Goal: Task Accomplishment & Management: Complete application form

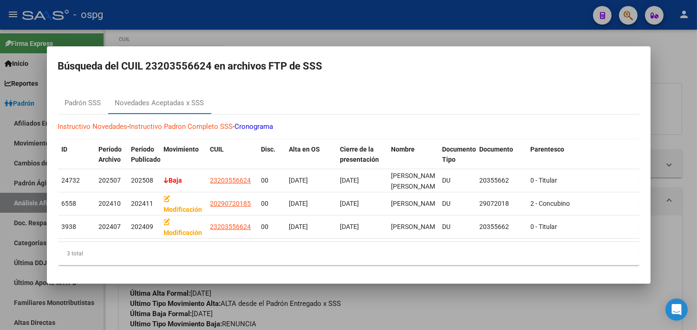
click at [395, 39] on div at bounding box center [348, 165] width 697 height 330
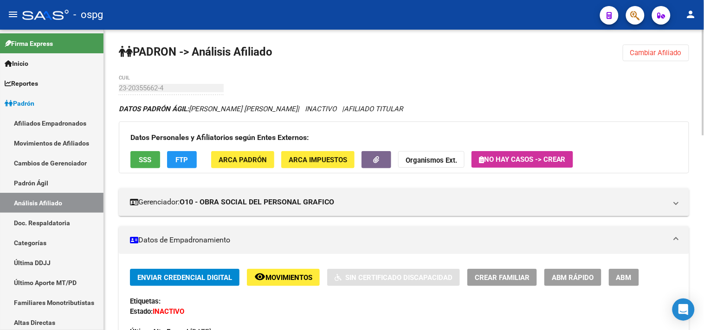
click at [648, 53] on span "Cambiar Afiliado" at bounding box center [656, 53] width 52 height 8
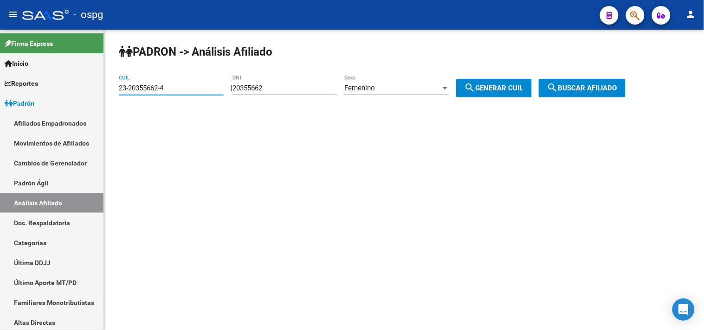
drag, startPoint x: 171, startPoint y: 90, endPoint x: 132, endPoint y: 90, distance: 39.0
click at [132, 90] on input "23-20355662-4" at bounding box center [171, 88] width 105 height 8
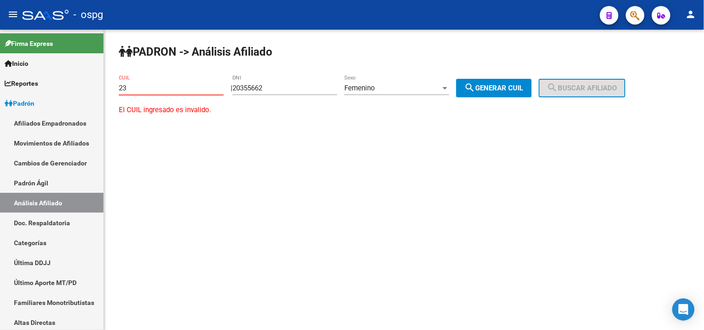
type input "2"
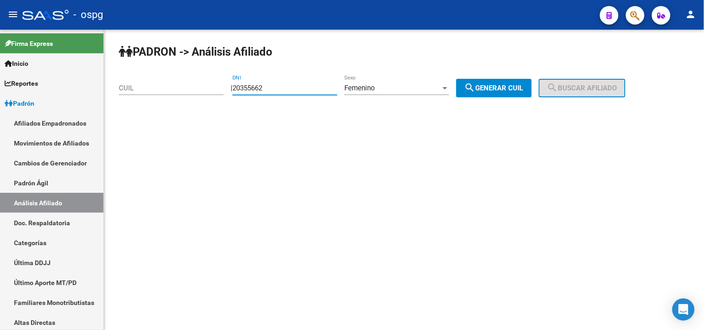
drag, startPoint x: 283, startPoint y: 91, endPoint x: 244, endPoint y: 90, distance: 39.5
click at [244, 90] on input "20355662" at bounding box center [285, 88] width 105 height 8
type input "57523664"
click at [424, 87] on div "Femenino" at bounding box center [392, 88] width 97 height 8
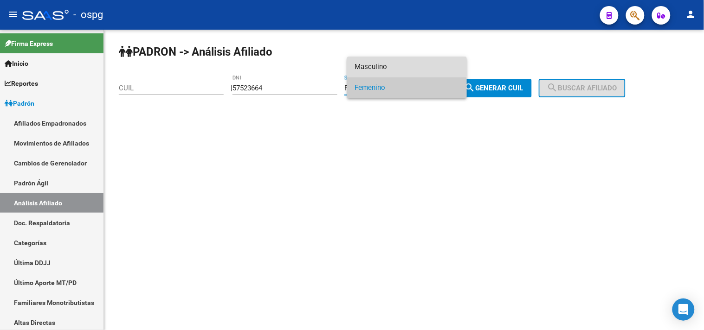
drag, startPoint x: 399, startPoint y: 63, endPoint x: 435, endPoint y: 69, distance: 36.2
click at [400, 63] on span "Masculino" at bounding box center [407, 67] width 105 height 21
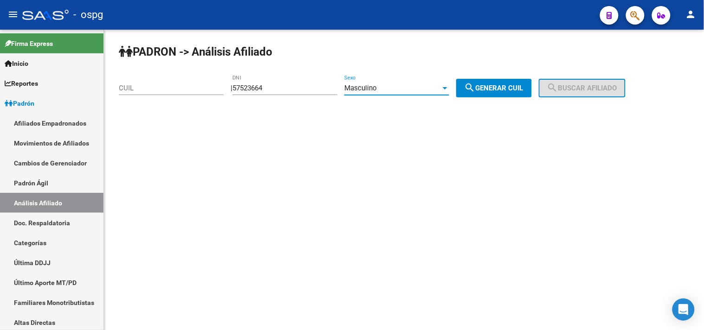
click at [514, 93] on button "search Generar CUIL" at bounding box center [494, 88] width 76 height 19
type input "20-57523664-3"
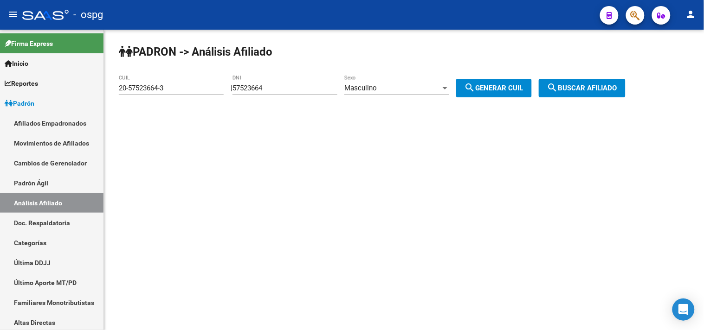
click at [571, 93] on button "search Buscar afiliado" at bounding box center [582, 88] width 87 height 19
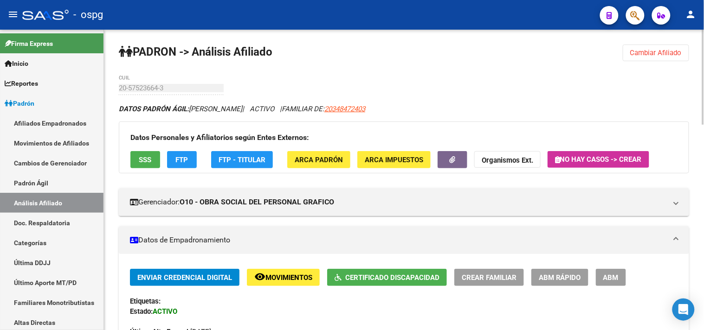
click at [359, 280] on span "Certificado Discapacidad" at bounding box center [392, 278] width 94 height 8
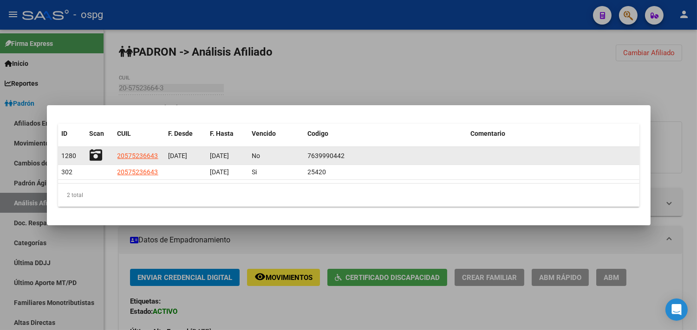
click at [97, 151] on icon at bounding box center [96, 155] width 13 height 13
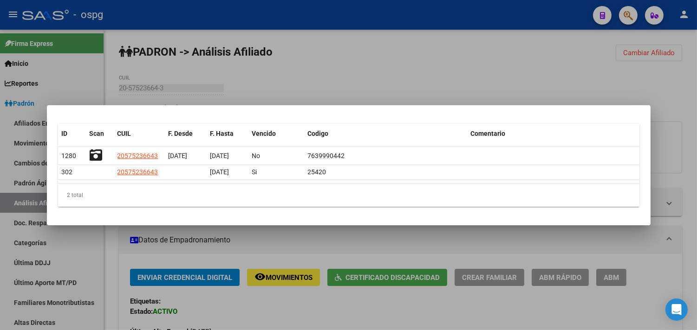
click at [288, 72] on div at bounding box center [348, 165] width 697 height 330
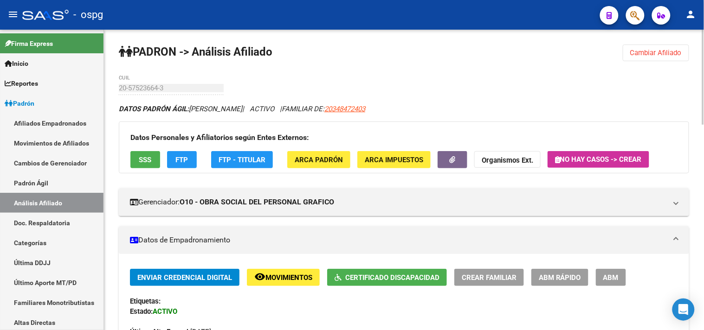
click at [655, 60] on button "Cambiar Afiliado" at bounding box center [656, 53] width 66 height 17
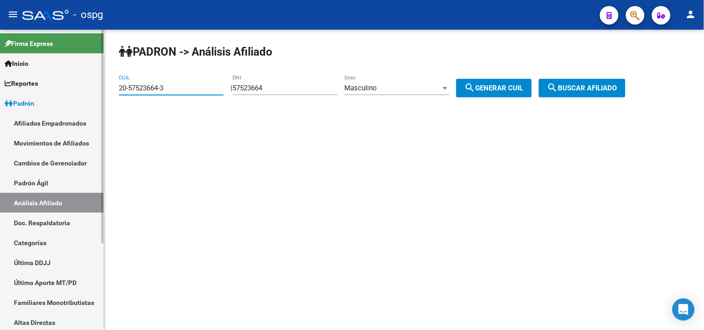
drag, startPoint x: 180, startPoint y: 90, endPoint x: 101, endPoint y: 89, distance: 79.4
click at [100, 89] on mat-sidenav-container "Firma Express Inicio Calendario SSS Instructivos Contacto OS Reportes Ingresos …" at bounding box center [352, 180] width 704 height 301
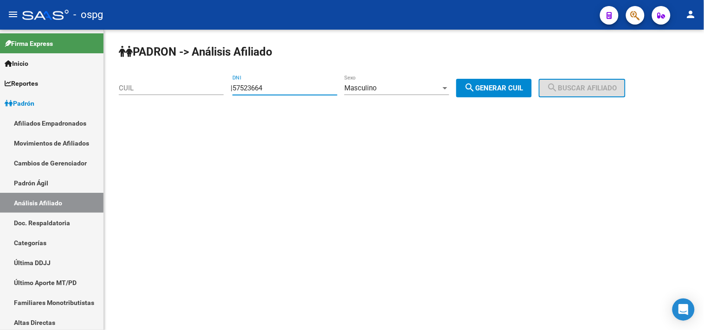
drag, startPoint x: 277, startPoint y: 88, endPoint x: 240, endPoint y: 84, distance: 36.4
click at [240, 84] on div "PADRON -> Análisis Afiliado CUIL | 57523664 DNI Masculino Sexo search Generar C…" at bounding box center [404, 78] width 600 height 97
type input "56486855"
click at [408, 88] on div "Masculino" at bounding box center [392, 88] width 97 height 8
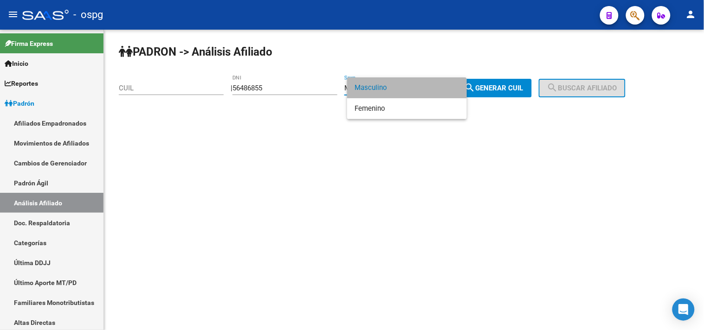
click at [387, 91] on span "Masculino" at bounding box center [407, 88] width 105 height 21
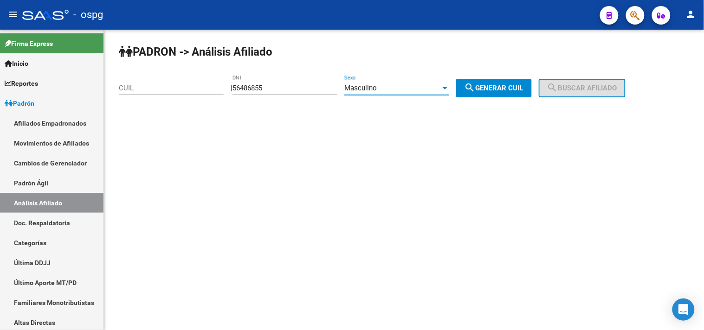
drag, startPoint x: 492, startPoint y: 81, endPoint x: 508, endPoint y: 86, distance: 16.4
click at [494, 84] on button "search Generar CUIL" at bounding box center [494, 88] width 76 height 19
type input "20-56486855-9"
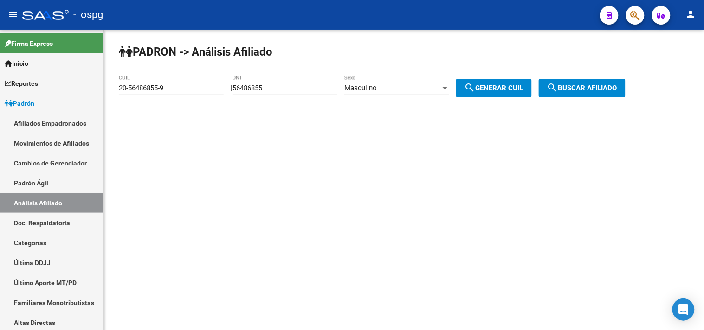
click at [588, 91] on span "search Buscar afiliado" at bounding box center [582, 88] width 70 height 8
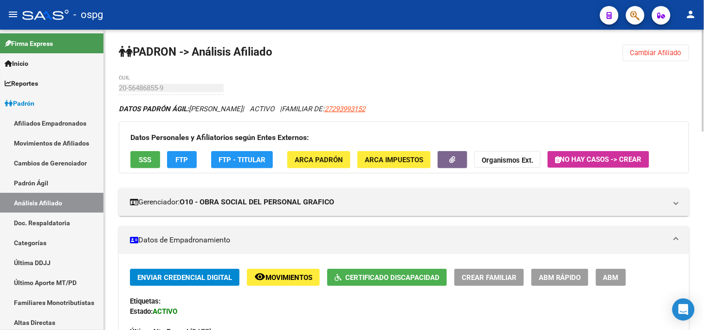
scroll to position [52, 0]
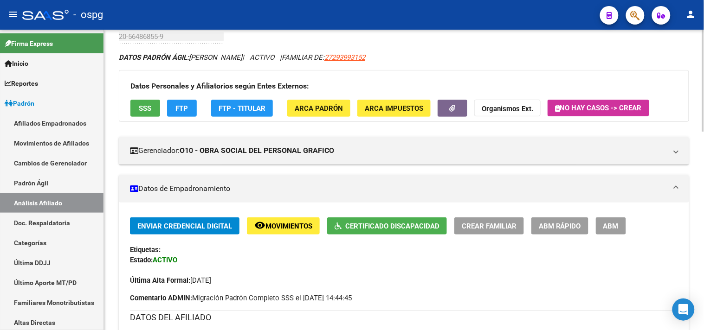
click at [364, 226] on span "Certificado Discapacidad" at bounding box center [392, 226] width 94 height 8
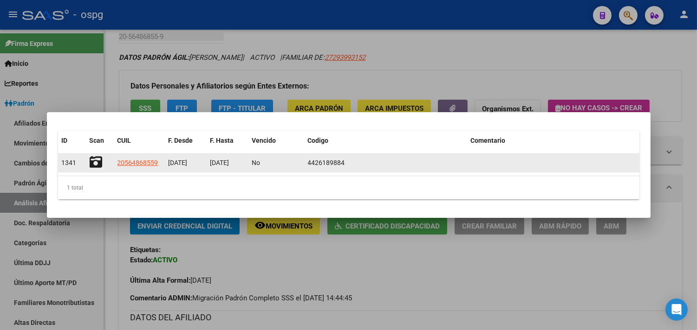
click at [98, 165] on icon at bounding box center [96, 162] width 13 height 13
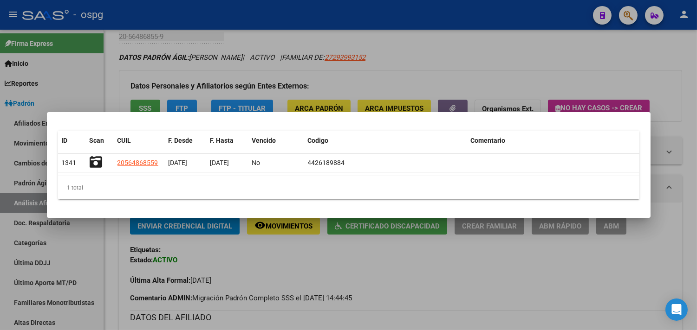
click at [304, 86] on div at bounding box center [348, 165] width 697 height 330
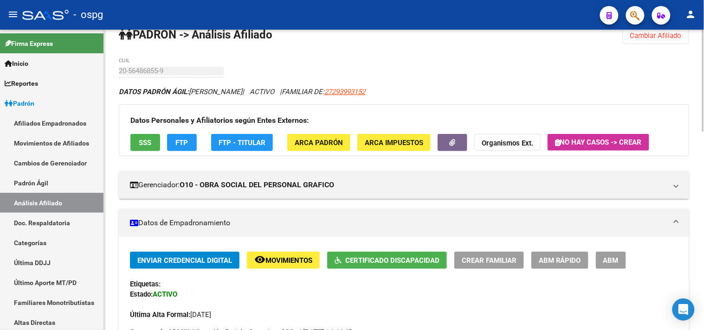
scroll to position [0, 0]
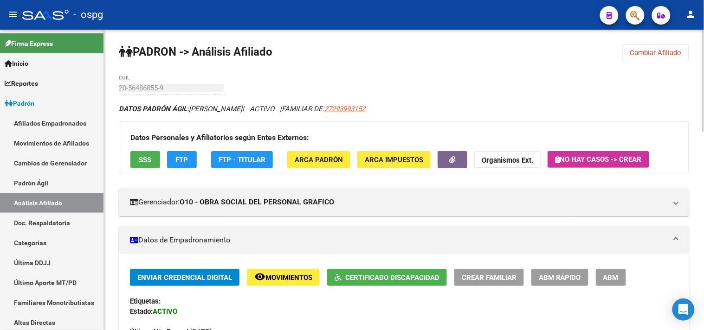
drag, startPoint x: 656, startPoint y: 52, endPoint x: 618, endPoint y: 54, distance: 38.1
click at [655, 53] on span "Cambiar Afiliado" at bounding box center [656, 53] width 52 height 8
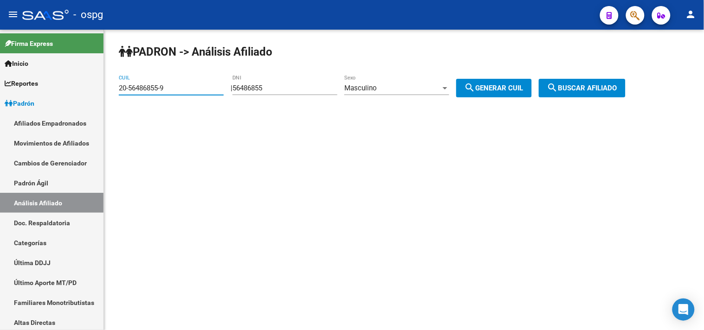
drag, startPoint x: 180, startPoint y: 90, endPoint x: 114, endPoint y: 90, distance: 66.4
click at [114, 90] on div "PADRON -> Análisis Afiliado 20-56486855-9 CUIL | 56486855 DNI Masculino Sexo se…" at bounding box center [404, 78] width 600 height 97
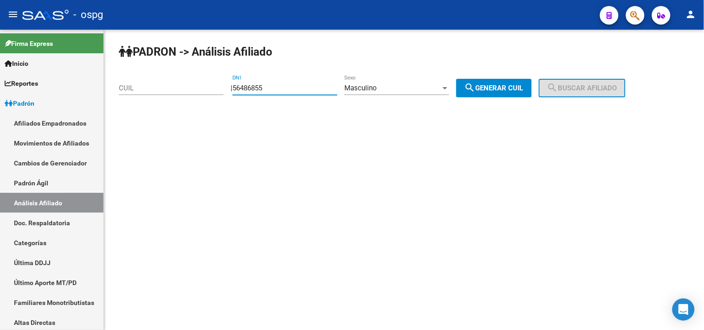
drag, startPoint x: 284, startPoint y: 85, endPoint x: 239, endPoint y: 89, distance: 45.6
click at [239, 89] on div "| 56486855 DNI Masculino Sexo search Generar CUIL" at bounding box center [385, 88] width 308 height 8
type input "46892173"
drag, startPoint x: 497, startPoint y: 90, endPoint x: 608, endPoint y: 91, distance: 111.4
click at [500, 90] on span "search Generar CUIL" at bounding box center [494, 88] width 59 height 8
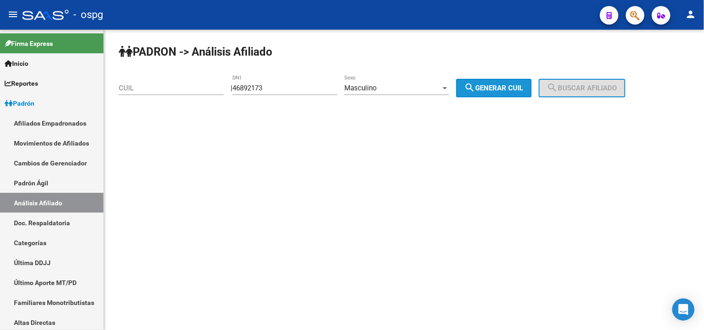
type input "20-46892173-2"
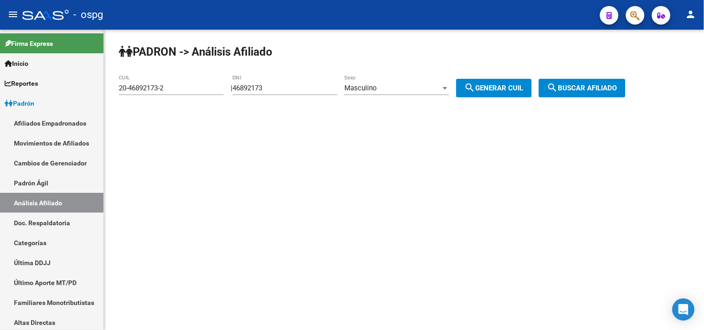
drag, startPoint x: 608, startPoint y: 91, endPoint x: 567, endPoint y: 91, distance: 41.8
click at [607, 91] on span "search Buscar afiliado" at bounding box center [582, 88] width 70 height 8
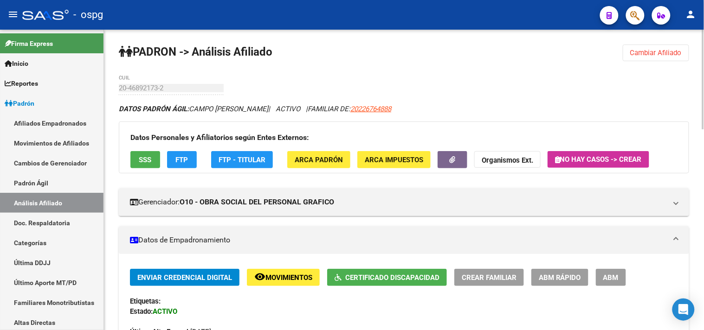
click at [350, 275] on span "Certificado Discapacidad" at bounding box center [392, 278] width 94 height 8
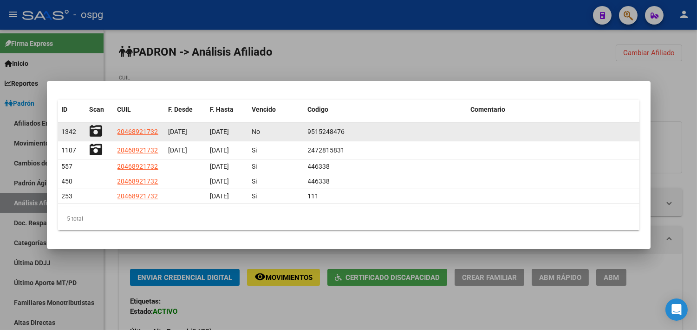
click at [94, 132] on icon at bounding box center [96, 131] width 13 height 13
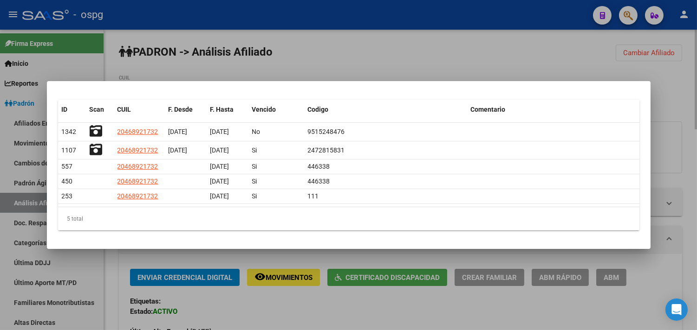
drag, startPoint x: 549, startPoint y: 35, endPoint x: 577, endPoint y: 39, distance: 28.6
click at [551, 36] on div at bounding box center [348, 165] width 697 height 330
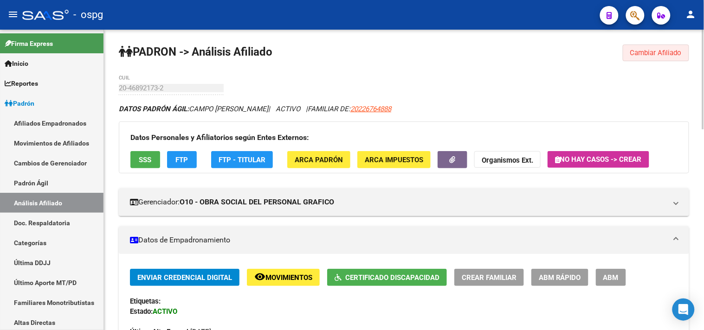
click at [637, 49] on span "Cambiar Afiliado" at bounding box center [656, 53] width 52 height 8
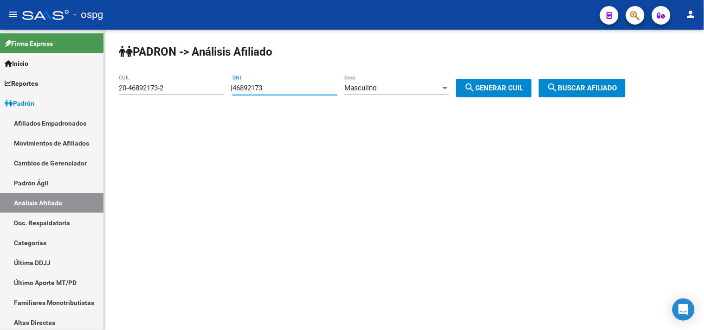
drag, startPoint x: 278, startPoint y: 90, endPoint x: 228, endPoint y: 87, distance: 50.6
click at [228, 87] on app-analisis-afiliado "PADRON -> Análisis Afiliado 20-46892173-2 CUIL | 46892173 DNI Masculino Sexo se…" at bounding box center [376, 88] width 514 height 8
drag, startPoint x: 154, startPoint y: 87, endPoint x: 63, endPoint y: 87, distance: 91.0
click at [63, 87] on mat-sidenav-container "Firma Express Inicio Calendario SSS Instructivos Contacto OS Reportes Ingresos …" at bounding box center [352, 180] width 704 height 301
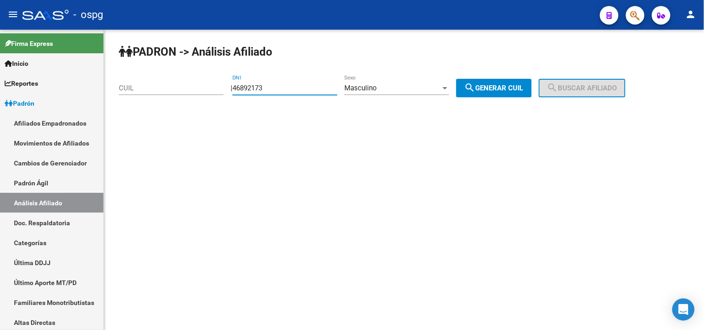
drag, startPoint x: 283, startPoint y: 86, endPoint x: 235, endPoint y: 86, distance: 47.8
click at [235, 86] on div "| 46892173 DNI Masculino Sexo search Generar CUIL" at bounding box center [385, 88] width 308 height 8
type input "42591785"
click at [404, 89] on div "Masculino" at bounding box center [392, 88] width 97 height 8
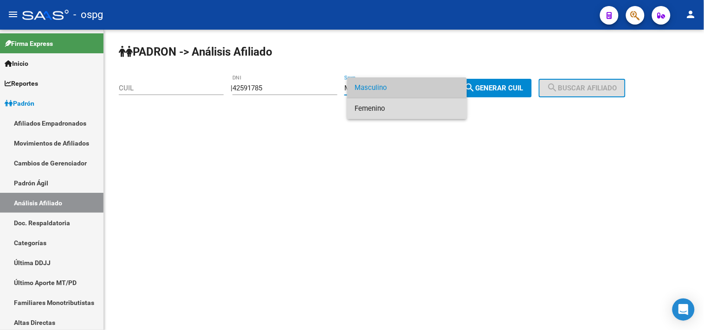
click at [401, 104] on span "Femenino" at bounding box center [407, 108] width 105 height 21
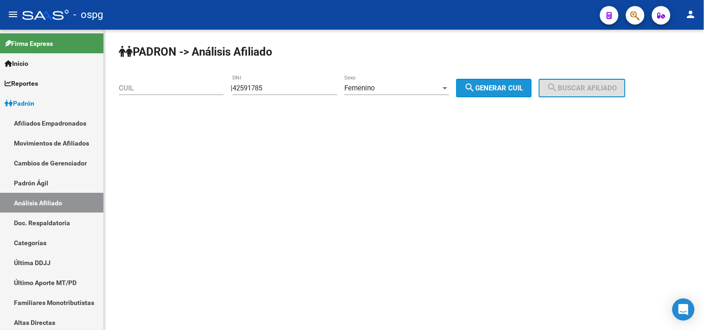
click at [476, 93] on mat-icon "search" at bounding box center [470, 87] width 11 height 11
type input "23-42591785-4"
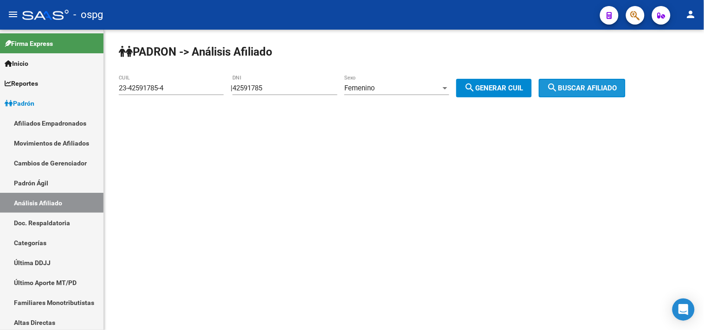
click at [571, 89] on span "search Buscar afiliado" at bounding box center [582, 88] width 70 height 8
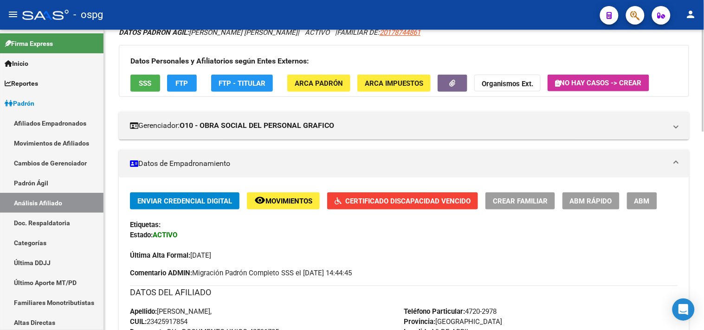
scroll to position [52, 0]
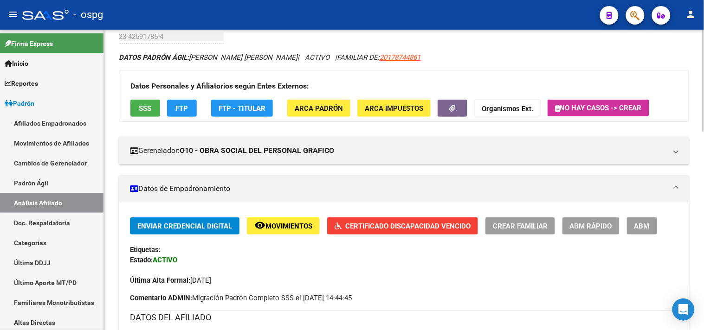
click at [391, 224] on span "Certificado Discapacidad Vencido" at bounding box center [407, 226] width 125 height 8
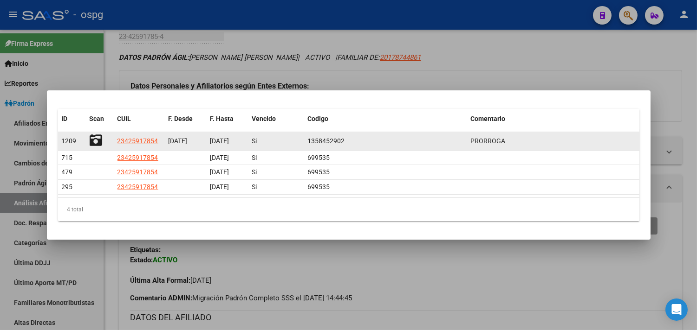
click at [97, 141] on icon at bounding box center [96, 140] width 13 height 13
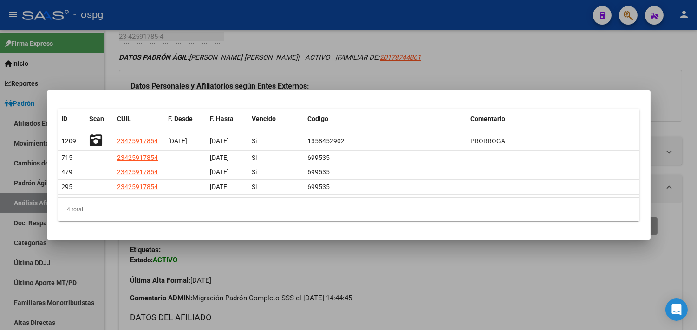
click at [155, 79] on div at bounding box center [348, 165] width 697 height 330
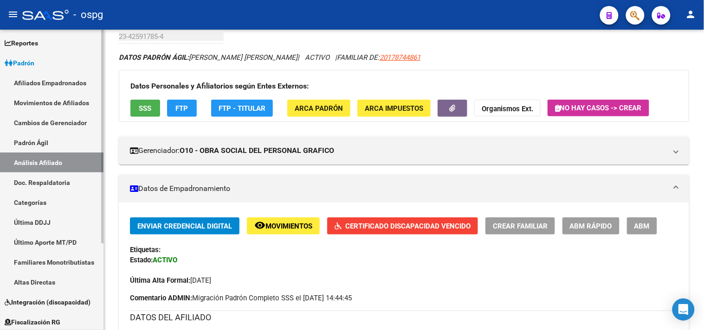
scroll to position [103, 0]
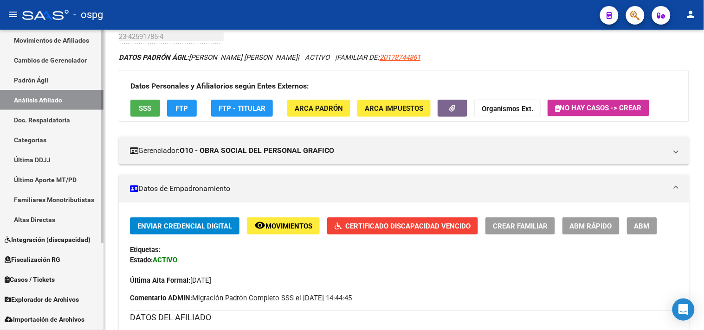
click at [52, 241] on span "Integración (discapacidad)" at bounding box center [48, 240] width 86 height 10
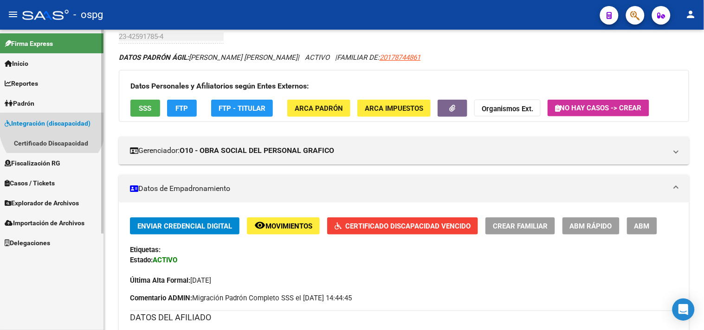
scroll to position [0, 0]
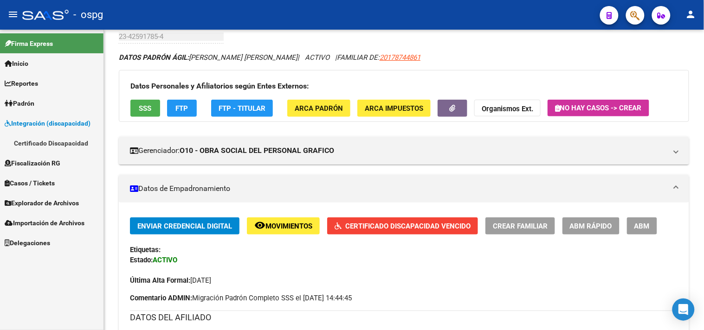
click at [45, 149] on link "Certificado Discapacidad" at bounding box center [51, 143] width 103 height 20
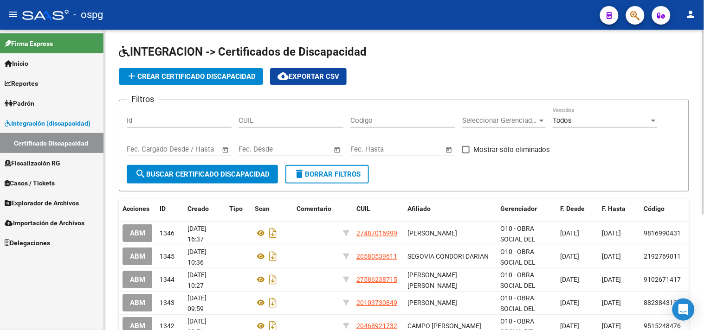
click at [199, 78] on span "add Crear Certificado Discapacidad" at bounding box center [190, 76] width 129 height 8
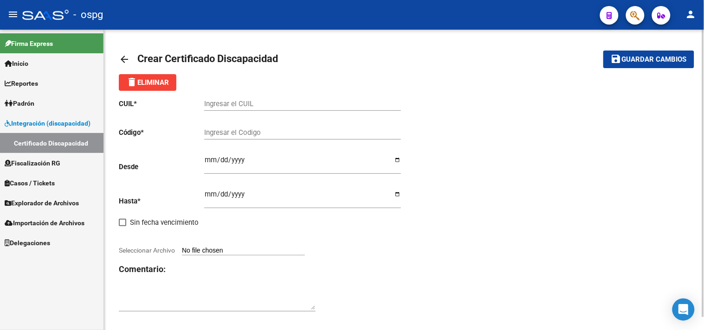
click at [250, 110] on div "Ingresar el CUIL" at bounding box center [302, 101] width 197 height 20
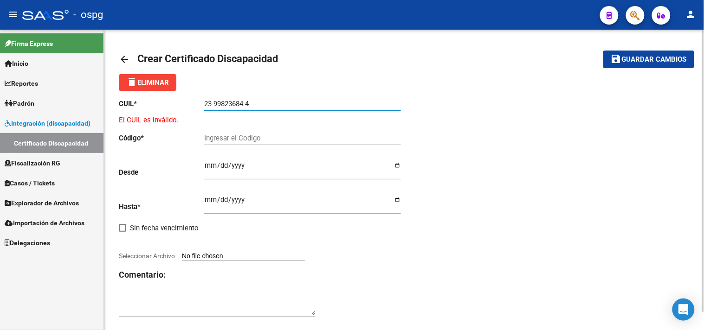
type input "23-99823684-4"
click at [216, 142] on input "Ingresar el Codigo" at bounding box center [302, 138] width 197 height 8
type input "998236"
drag, startPoint x: 252, startPoint y: 107, endPoint x: 198, endPoint y: 104, distance: 54.4
click at [198, 104] on app-form-text-field "CUIL * 23-99823684-4 Ingresar el CUIL" at bounding box center [260, 104] width 282 height 8
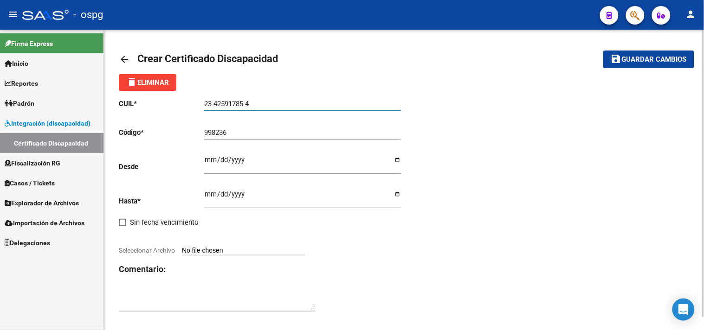
type input "23-42591785-4"
click at [230, 129] on input "998236" at bounding box center [302, 133] width 197 height 8
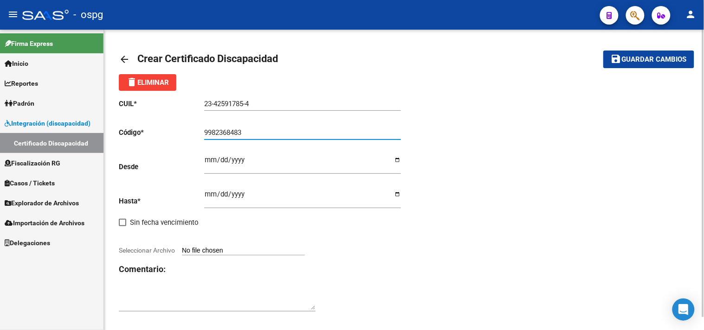
type input "9982368483"
click at [212, 165] on input "Ingresar fec. Desde" at bounding box center [302, 163] width 197 height 15
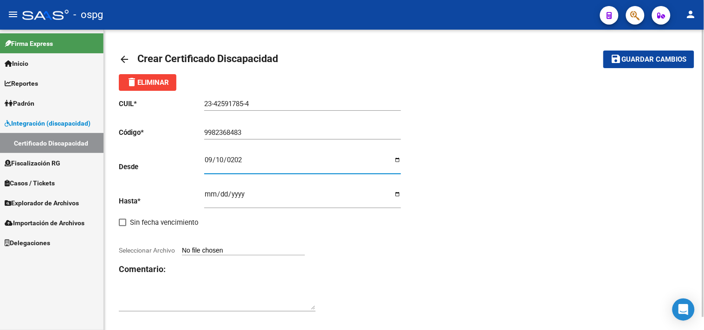
type input "[DATE]"
click at [211, 197] on input "Ingresar fec. Hasta" at bounding box center [302, 198] width 197 height 15
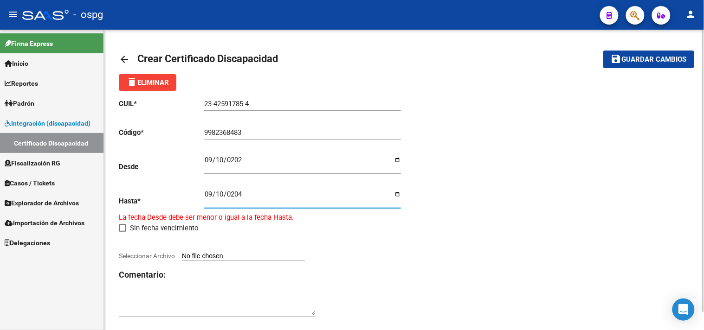
type input "[DATE]"
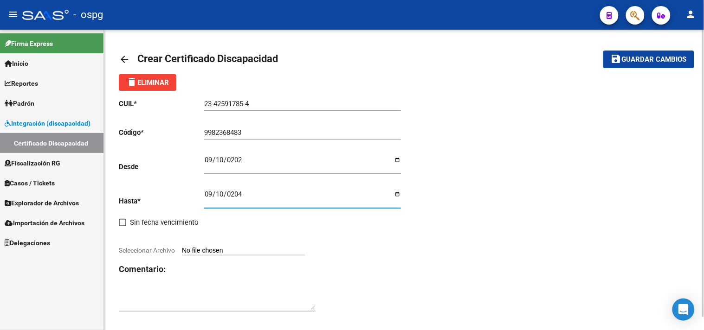
click at [205, 248] on input "Seleccionar Archivo" at bounding box center [243, 251] width 123 height 9
type input "C:\fakepath\[PERSON_NAME].pdf"
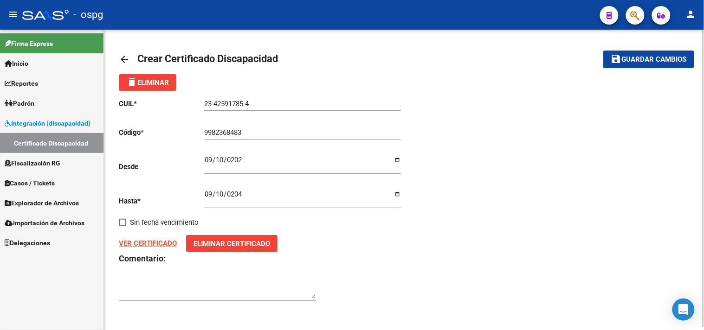
click at [637, 58] on span "Guardar cambios" at bounding box center [654, 60] width 65 height 8
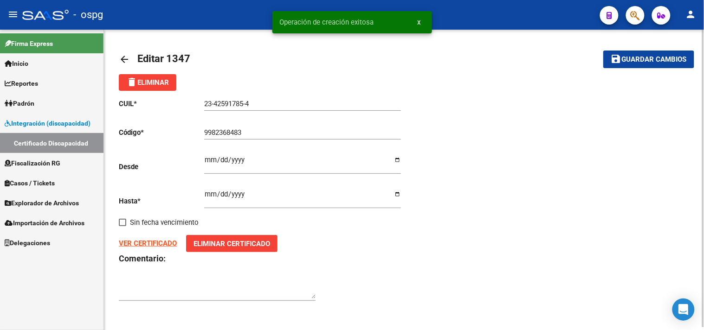
click at [125, 58] on mat-icon "arrow_back" at bounding box center [124, 59] width 11 height 11
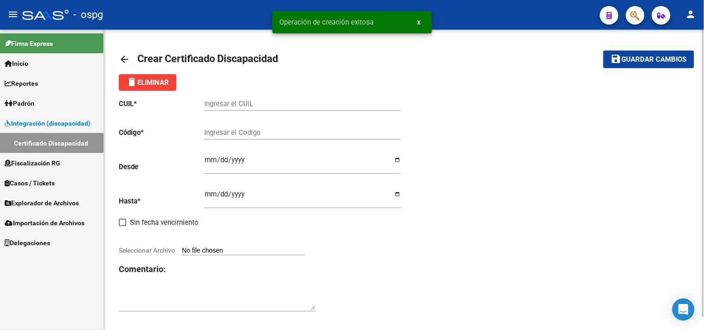
click at [58, 98] on link "Padrón" at bounding box center [51, 103] width 103 height 20
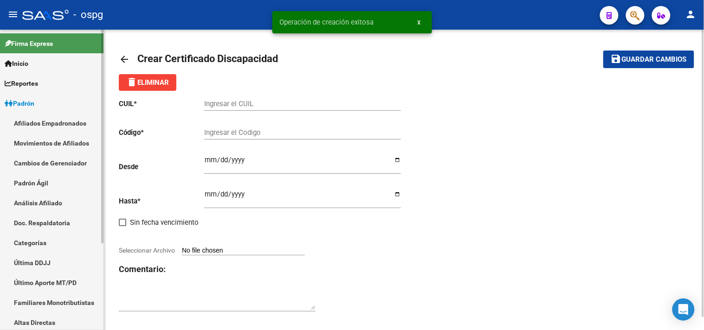
click at [36, 203] on link "Análisis Afiliado" at bounding box center [51, 203] width 103 height 20
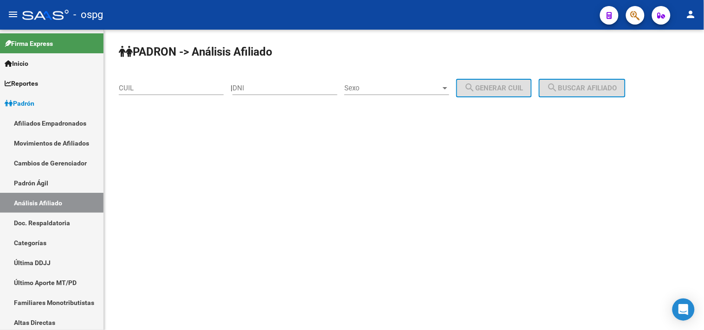
click at [135, 85] on input "CUIL" at bounding box center [171, 88] width 105 height 8
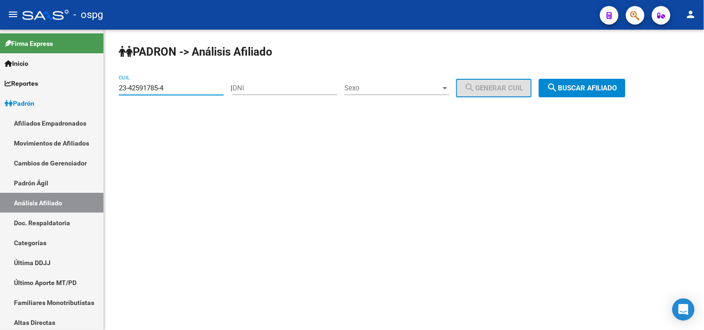
type input "23-42591785-4"
click at [570, 91] on span "search Buscar afiliado" at bounding box center [582, 88] width 70 height 8
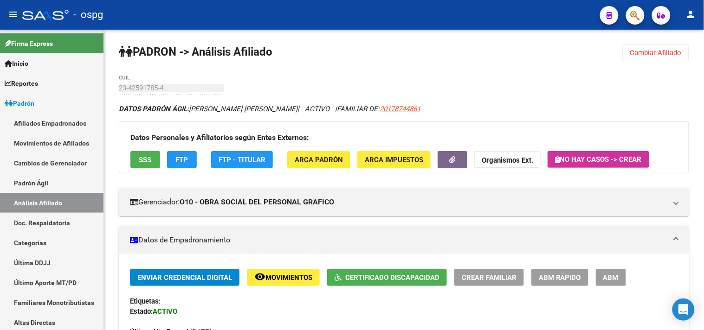
drag, startPoint x: 646, startPoint y: 53, endPoint x: 525, endPoint y: 79, distance: 123.8
click at [646, 53] on span "Cambiar Afiliado" at bounding box center [656, 53] width 52 height 8
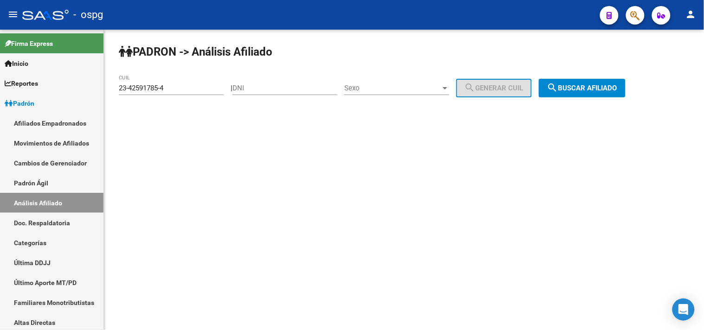
drag, startPoint x: 155, startPoint y: 94, endPoint x: 121, endPoint y: 95, distance: 34.8
click at [116, 95] on div "PADRON -> Análisis Afiliado 23-42591785-4 CUIL | DNI Sexo Sexo search Generar C…" at bounding box center [404, 78] width 600 height 97
click at [590, 93] on button "search Buscar afiliado" at bounding box center [582, 88] width 87 height 19
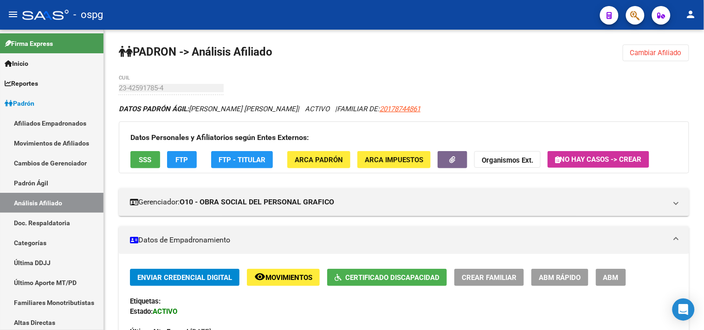
click at [656, 52] on span "Cambiar Afiliado" at bounding box center [656, 53] width 52 height 8
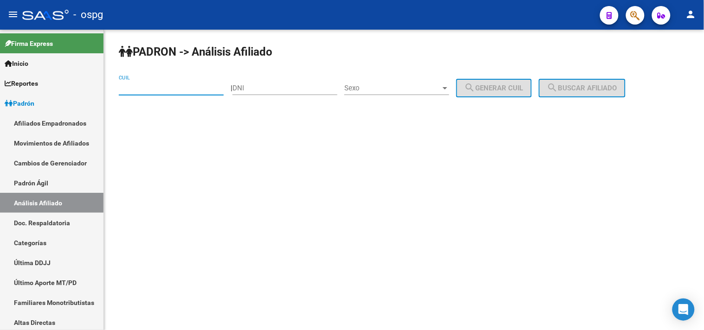
click at [256, 91] on input "DNI" at bounding box center [285, 88] width 105 height 8
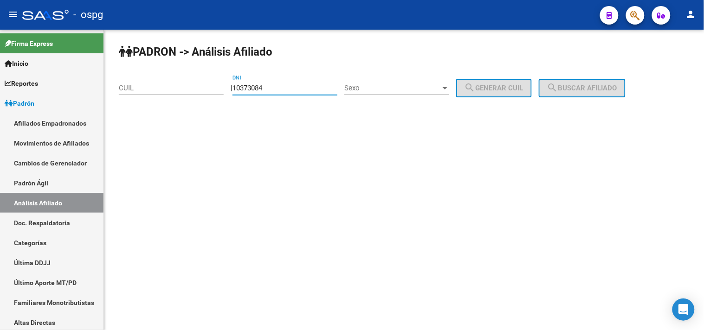
type input "10373084"
click at [408, 90] on span "Sexo" at bounding box center [392, 88] width 97 height 8
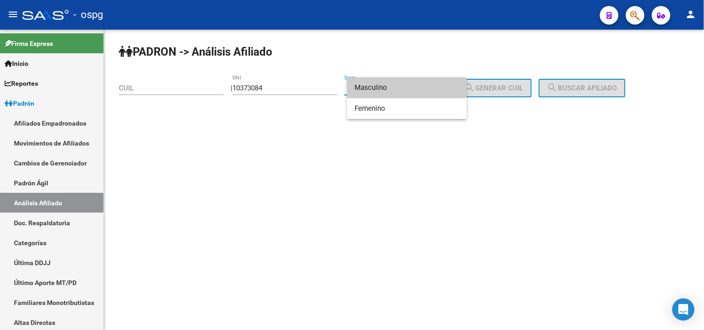
drag, startPoint x: 397, startPoint y: 90, endPoint x: 449, endPoint y: 89, distance: 51.5
click at [400, 90] on span "Masculino" at bounding box center [407, 88] width 105 height 21
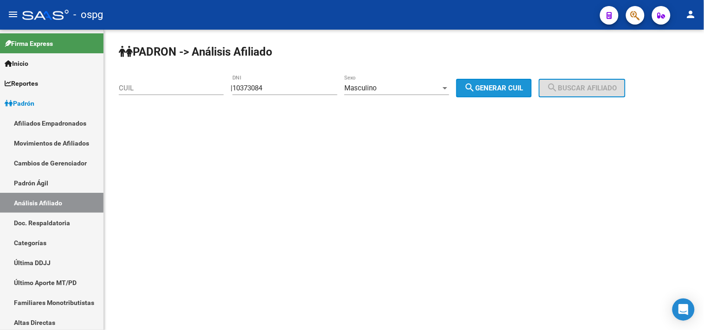
drag, startPoint x: 489, startPoint y: 95, endPoint x: 533, endPoint y: 90, distance: 44.3
click at [490, 95] on button "search Generar CUIL" at bounding box center [494, 88] width 76 height 19
type input "20-10373084-9"
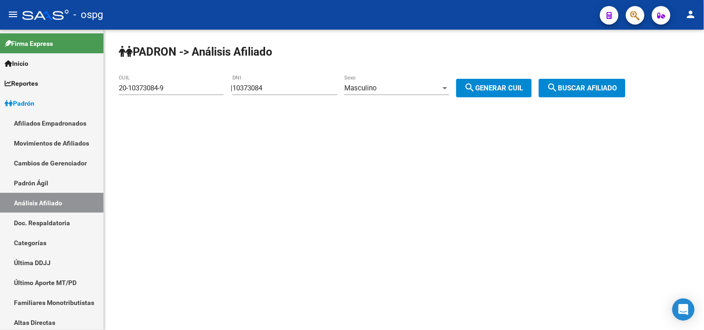
click at [588, 90] on span "search Buscar afiliado" at bounding box center [582, 88] width 70 height 8
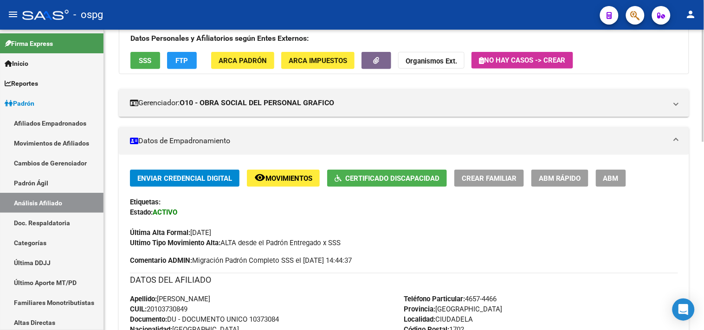
scroll to position [103, 0]
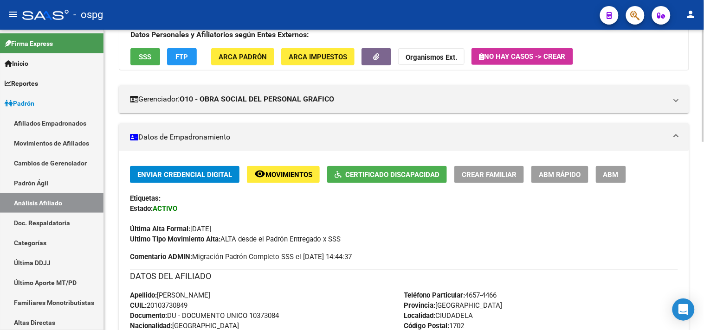
click at [430, 172] on span "Certificado Discapacidad" at bounding box center [392, 175] width 94 height 8
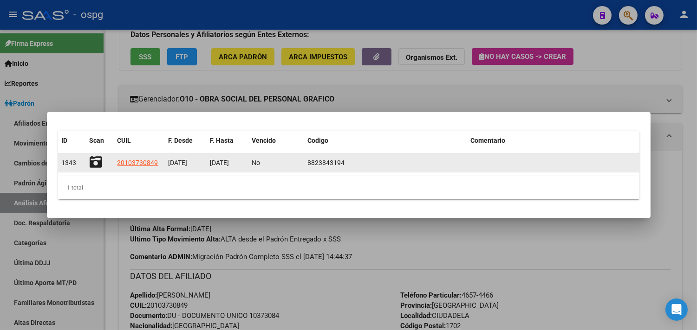
click at [87, 159] on datatable-body-cell at bounding box center [100, 163] width 28 height 18
click at [91, 167] on icon at bounding box center [96, 162] width 13 height 13
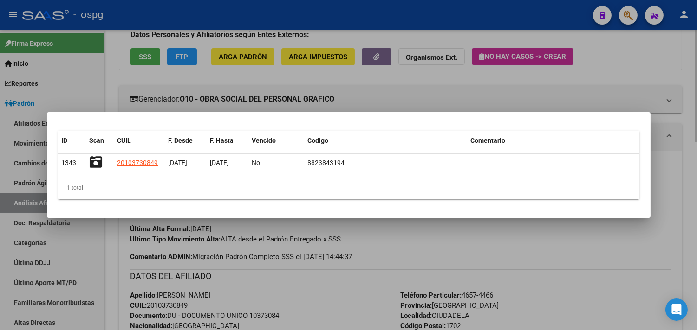
click at [291, 66] on div at bounding box center [348, 165] width 697 height 330
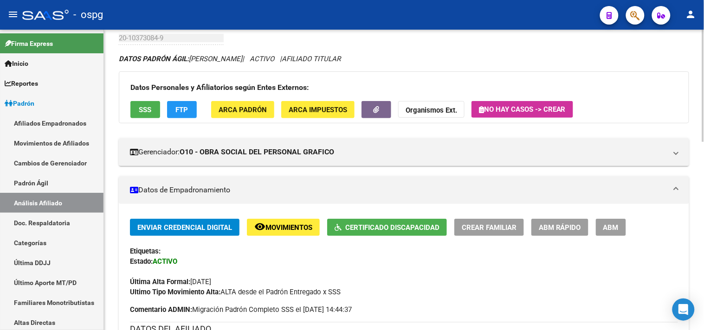
scroll to position [0, 0]
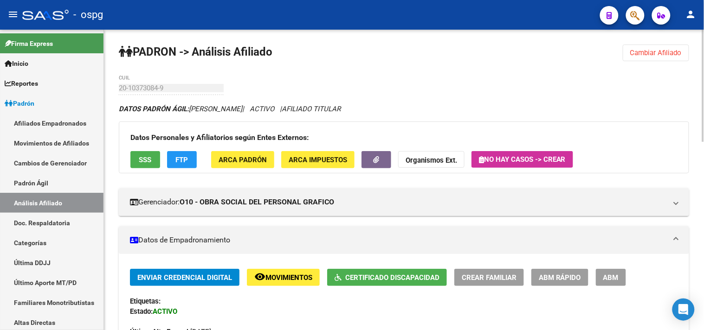
click at [652, 58] on button "Cambiar Afiliado" at bounding box center [656, 53] width 66 height 17
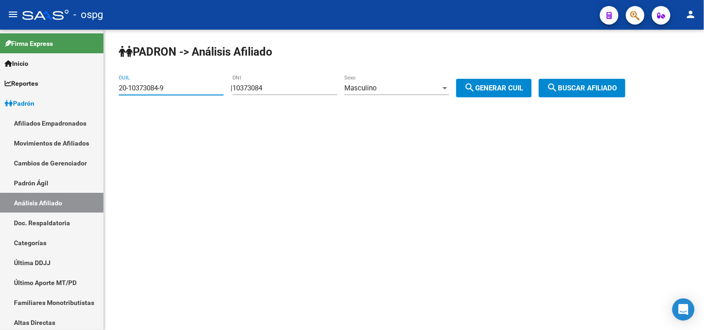
drag, startPoint x: 179, startPoint y: 91, endPoint x: 121, endPoint y: 91, distance: 58.0
click at [121, 91] on input "20-10373084-9" at bounding box center [171, 88] width 105 height 8
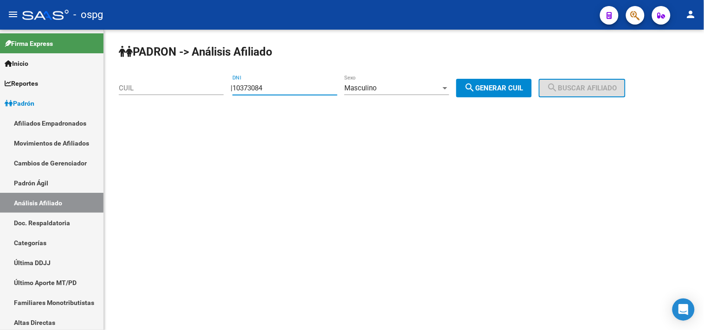
drag, startPoint x: 262, startPoint y: 89, endPoint x: 244, endPoint y: 89, distance: 17.6
click at [244, 89] on input "10373084" at bounding box center [285, 88] width 105 height 8
type input "58053961"
click at [512, 89] on span "search Generar CUIL" at bounding box center [494, 88] width 59 height 8
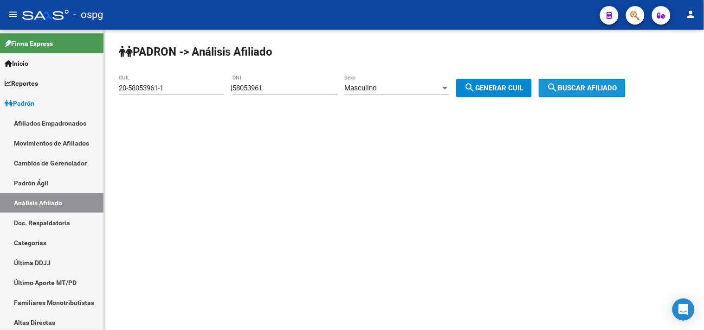
click at [558, 91] on button "search Buscar afiliado" at bounding box center [582, 88] width 87 height 19
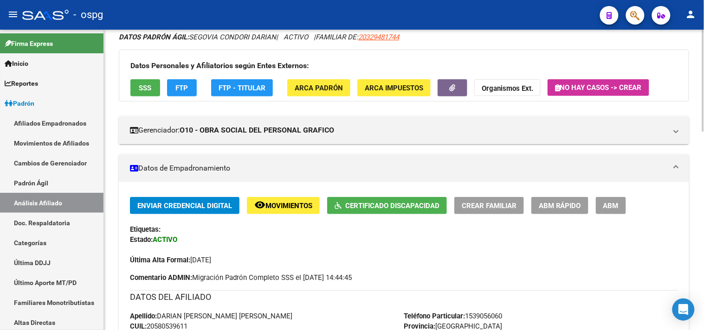
scroll to position [103, 0]
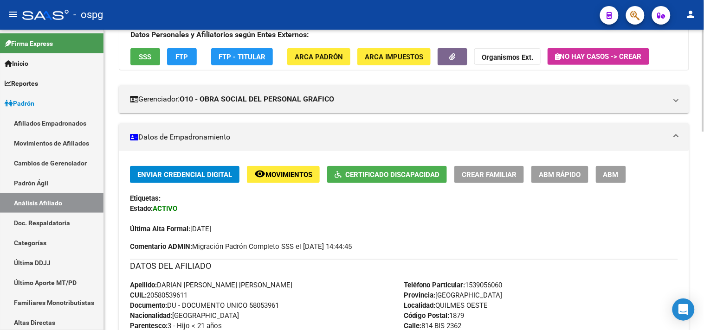
click at [373, 174] on span "Certificado Discapacidad" at bounding box center [392, 175] width 94 height 8
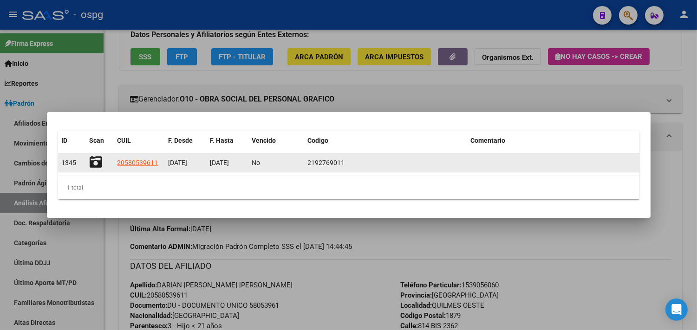
click at [93, 162] on icon at bounding box center [96, 162] width 13 height 13
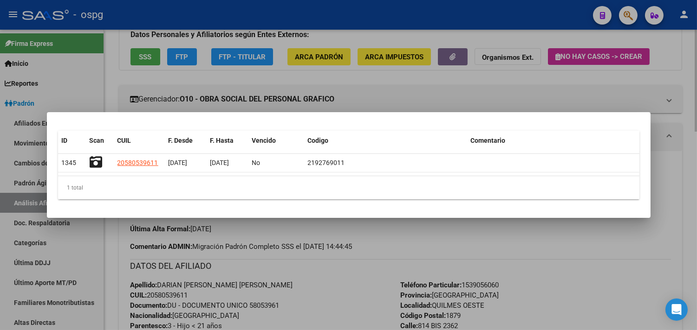
click at [444, 58] on div at bounding box center [348, 165] width 697 height 330
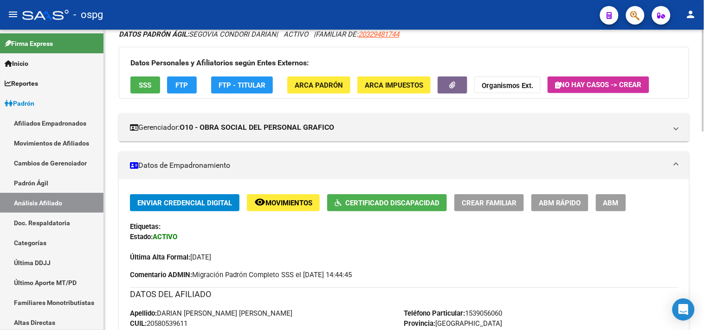
scroll to position [0, 0]
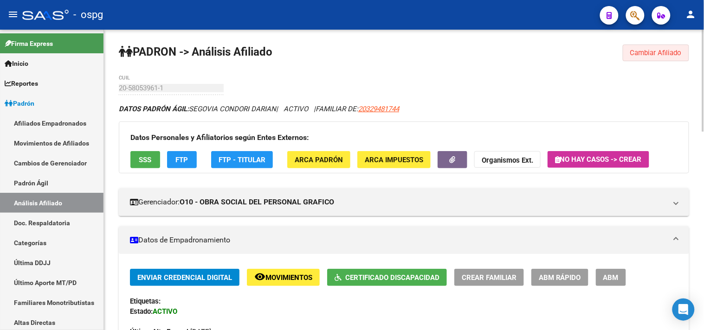
click at [653, 55] on span "Cambiar Afiliado" at bounding box center [656, 53] width 52 height 8
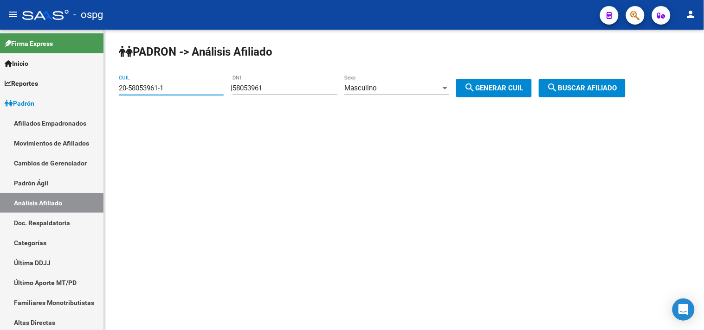
drag, startPoint x: 140, startPoint y: 87, endPoint x: 108, endPoint y: 88, distance: 32.1
click at [108, 88] on div "PADRON -> Análisis Afiliado 20-58053961-1 CUIL | 58053961 DNI Masculino Sexo se…" at bounding box center [404, 78] width 600 height 97
type input "9"
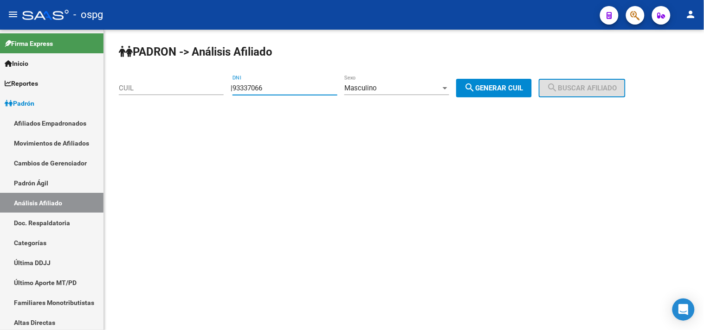
type input "93337066"
drag, startPoint x: 517, startPoint y: 89, endPoint x: 526, endPoint y: 89, distance: 9.3
click at [519, 89] on span "search Generar CUIL" at bounding box center [494, 88] width 59 height 8
type input "20-93337066-7"
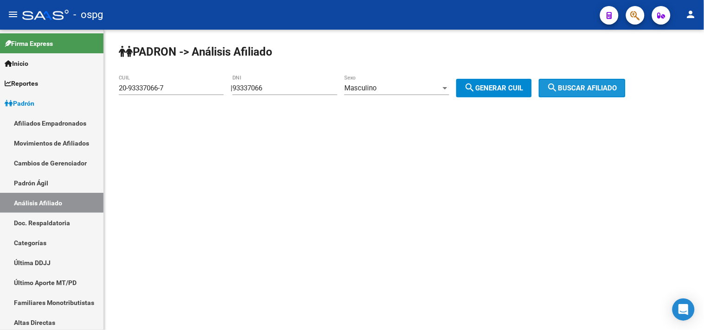
click at [583, 84] on span "search Buscar afiliado" at bounding box center [582, 88] width 70 height 8
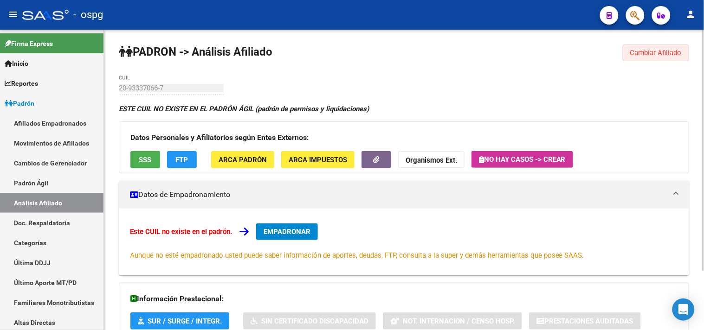
click at [642, 56] on span "Cambiar Afiliado" at bounding box center [656, 53] width 52 height 8
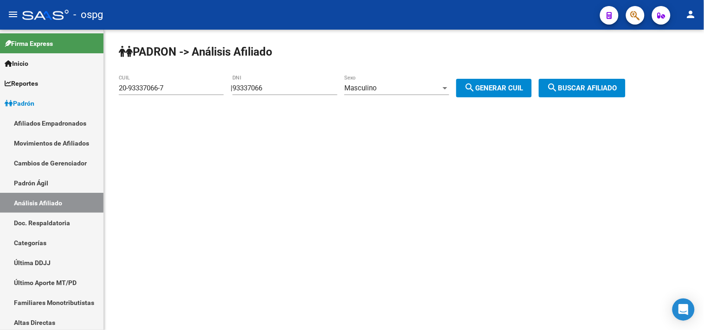
click at [376, 89] on span "Masculino" at bounding box center [360, 88] width 32 height 8
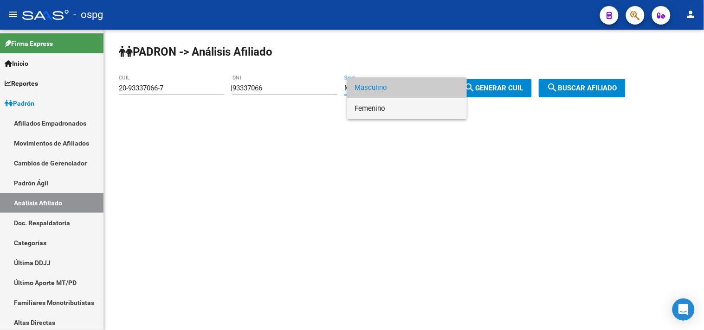
click at [374, 106] on span "Femenino" at bounding box center [407, 108] width 105 height 21
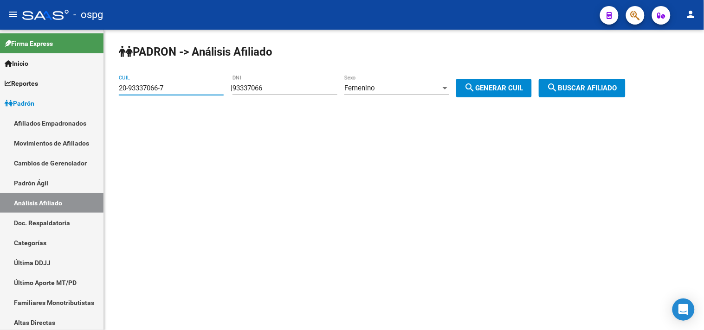
drag, startPoint x: 186, startPoint y: 90, endPoint x: 107, endPoint y: 90, distance: 78.9
click at [107, 90] on div "PADRON -> Análisis Afiliado 20-93337066-7 CUIL | 93337066 DNI Femenino Sexo sea…" at bounding box center [404, 78] width 600 height 97
drag, startPoint x: 498, startPoint y: 89, endPoint x: 515, endPoint y: 86, distance: 17.4
click at [498, 90] on span "search Generar CUIL" at bounding box center [494, 88] width 59 height 8
type input "27-93337066-1"
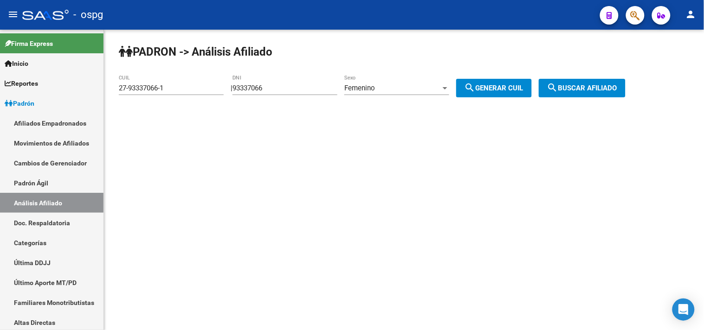
click at [576, 90] on span "search Buscar afiliado" at bounding box center [582, 88] width 70 height 8
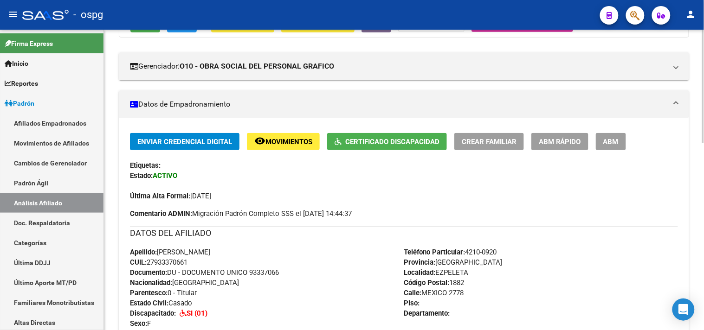
scroll to position [155, 0]
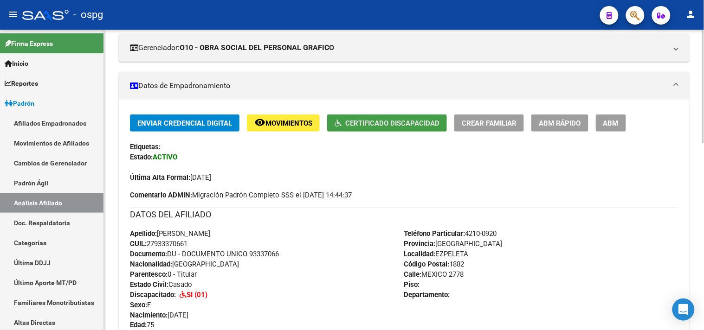
click at [391, 121] on span "Certificado Discapacidad" at bounding box center [392, 123] width 94 height 8
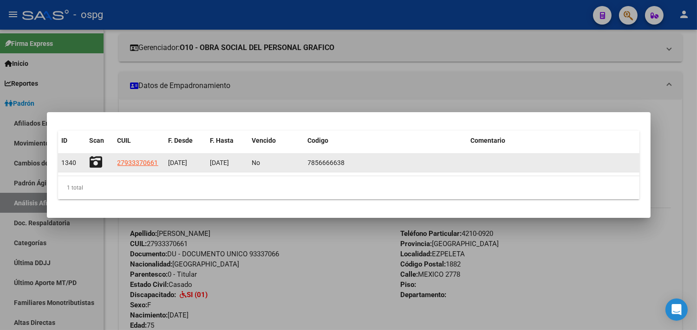
click at [93, 162] on icon at bounding box center [96, 162] width 13 height 13
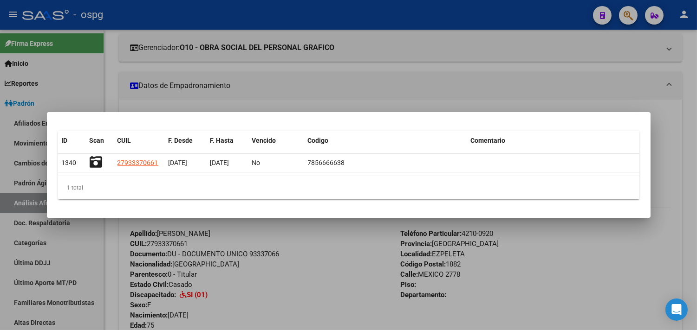
click at [384, 72] on div at bounding box center [348, 165] width 697 height 330
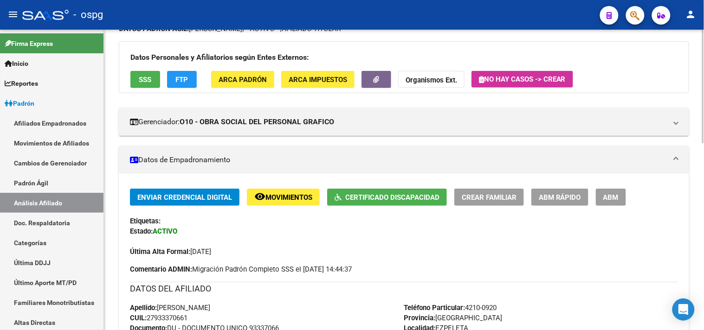
scroll to position [0, 0]
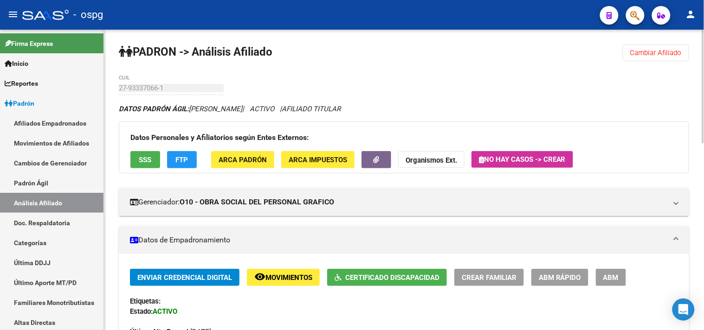
click at [644, 60] on button "Cambiar Afiliado" at bounding box center [656, 53] width 66 height 17
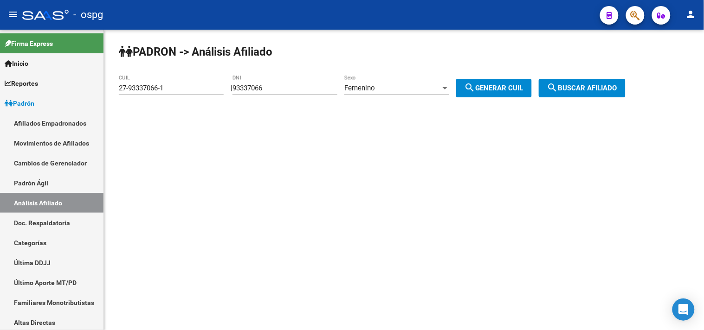
drag, startPoint x: 170, startPoint y: 95, endPoint x: 162, endPoint y: 88, distance: 10.6
click at [139, 88] on div "27-93337066-1 CUIL" at bounding box center [171, 85] width 105 height 20
drag, startPoint x: 171, startPoint y: 89, endPoint x: 122, endPoint y: 85, distance: 49.4
click at [119, 87] on input "27-93337066-1" at bounding box center [171, 88] width 105 height 8
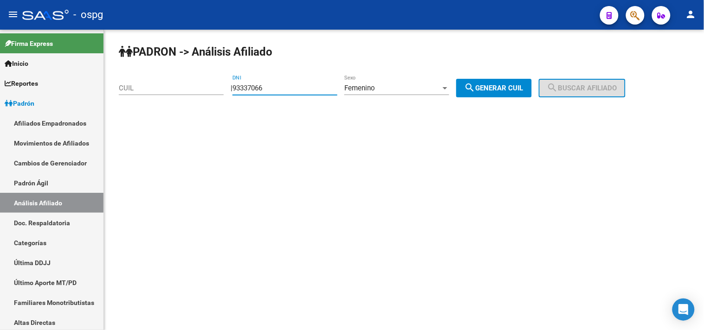
drag, startPoint x: 289, startPoint y: 92, endPoint x: 237, endPoint y: 87, distance: 52.6
click at [238, 88] on div "| 93337066 DNI Femenino Sexo search Generar CUIL" at bounding box center [385, 88] width 308 height 8
type input "55890695"
click at [432, 91] on div "Femenino" at bounding box center [392, 88] width 97 height 8
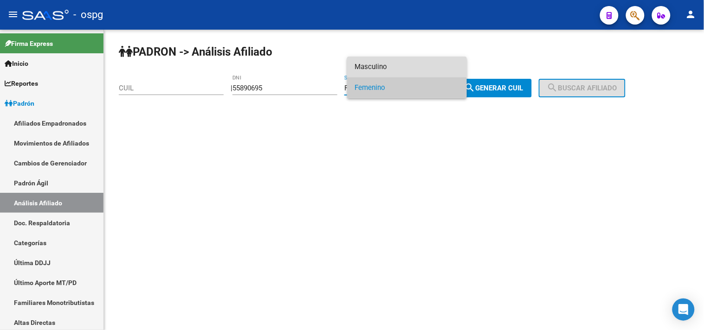
click at [396, 59] on span "Masculino" at bounding box center [407, 67] width 105 height 21
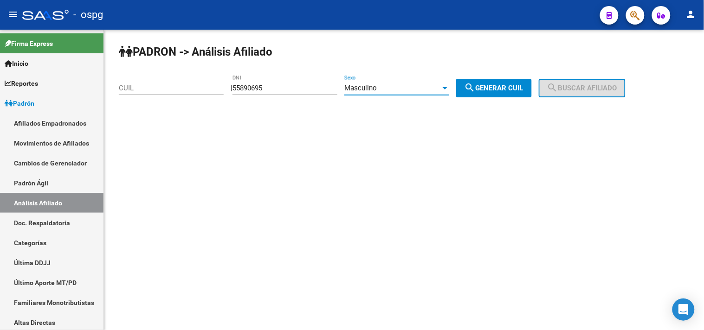
drag, startPoint x: 493, startPoint y: 89, endPoint x: 600, endPoint y: 95, distance: 106.5
click at [494, 89] on span "search Generar CUIL" at bounding box center [494, 88] width 59 height 8
type input "20-55890695-3"
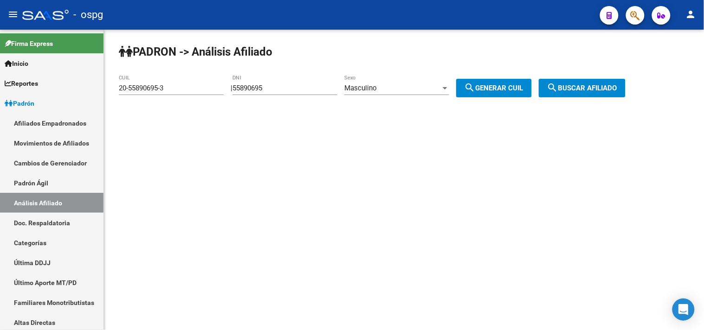
click at [620, 101] on div "PADRON -> Análisis Afiliado 20-55890695-3 CUIL | 55890695 DNI Masculino Sexo se…" at bounding box center [404, 78] width 600 height 97
click at [598, 90] on span "search Buscar afiliado" at bounding box center [582, 88] width 70 height 8
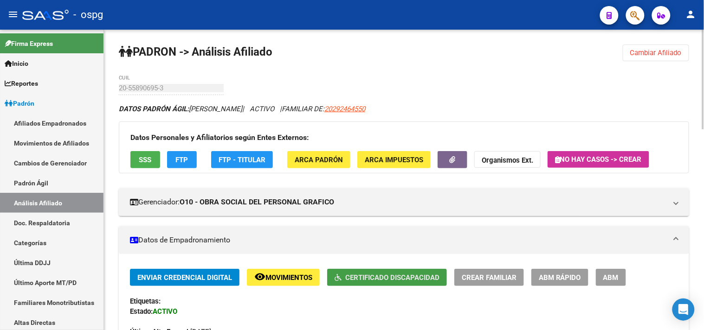
click at [373, 281] on span "Certificado Discapacidad" at bounding box center [392, 278] width 94 height 8
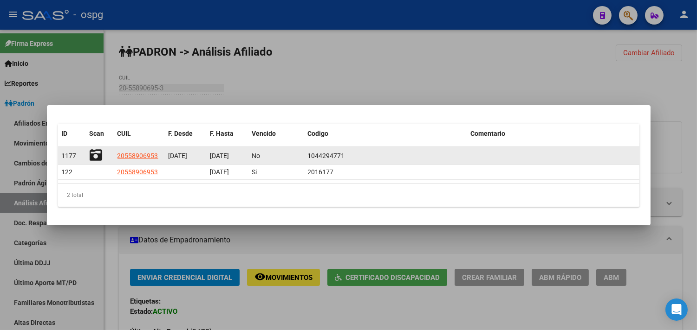
click at [90, 155] on icon at bounding box center [96, 155] width 13 height 13
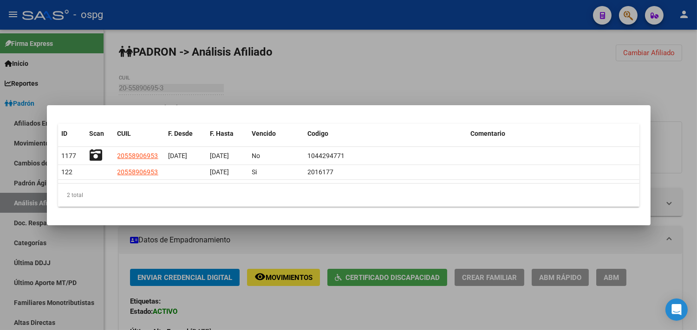
click at [552, 63] on div at bounding box center [348, 165] width 697 height 330
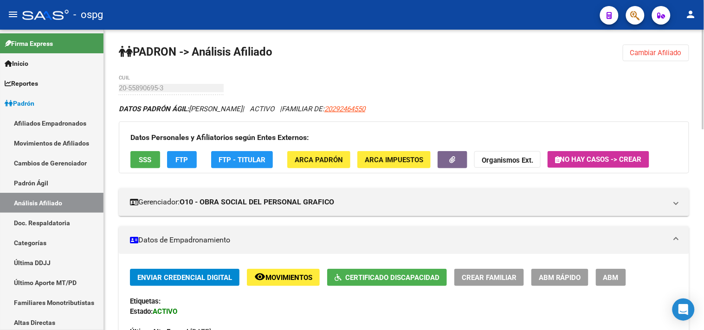
click at [653, 53] on span "Cambiar Afiliado" at bounding box center [656, 53] width 52 height 8
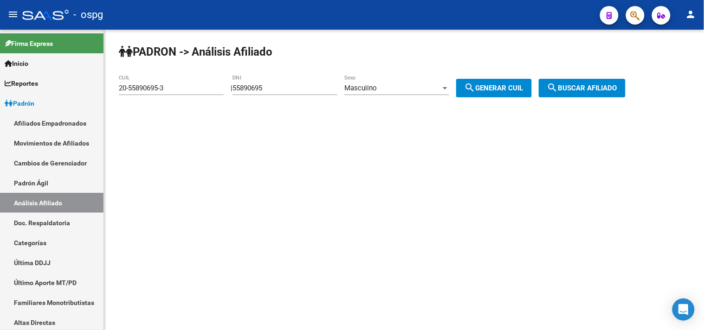
drag, startPoint x: 177, startPoint y: 90, endPoint x: 149, endPoint y: 90, distance: 27.9
click at [121, 90] on div "20-55890695-3 CUIL" at bounding box center [171, 85] width 105 height 20
drag, startPoint x: 168, startPoint y: 87, endPoint x: 113, endPoint y: 87, distance: 55.2
click at [114, 87] on div "PADRON -> Análisis Afiliado 20-55890695-3 CUIL | 55890695 DNI Masculino Sexo se…" at bounding box center [404, 78] width 600 height 97
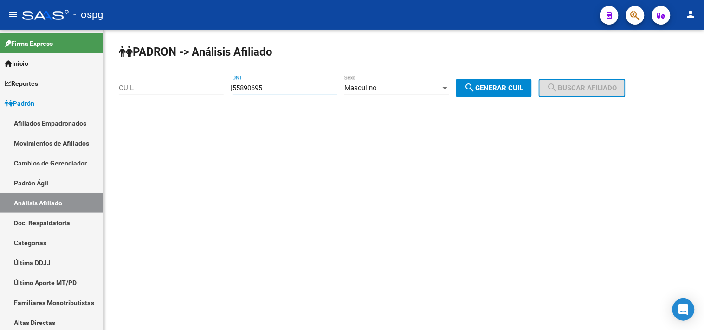
drag, startPoint x: 285, startPoint y: 90, endPoint x: 238, endPoint y: 87, distance: 47.4
click at [238, 87] on div "| 55890695 DNI Masculino Sexo search Generar CUIL" at bounding box center [385, 88] width 308 height 8
type input "53746548"
click at [363, 90] on span "Masculino" at bounding box center [360, 88] width 32 height 8
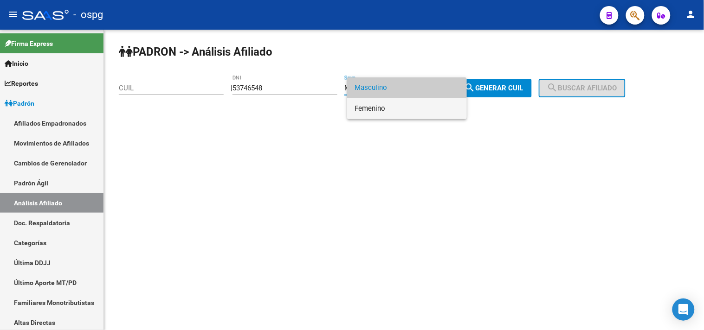
drag, startPoint x: 401, startPoint y: 113, endPoint x: 428, endPoint y: 103, distance: 29.2
click at [400, 113] on span "Femenino" at bounding box center [407, 108] width 105 height 21
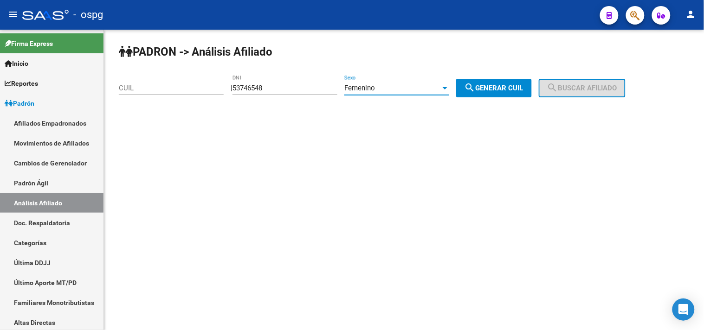
drag, startPoint x: 513, startPoint y: 86, endPoint x: 575, endPoint y: 86, distance: 61.3
click at [515, 86] on span "search Generar CUIL" at bounding box center [494, 88] width 59 height 8
type input "23-53746548-4"
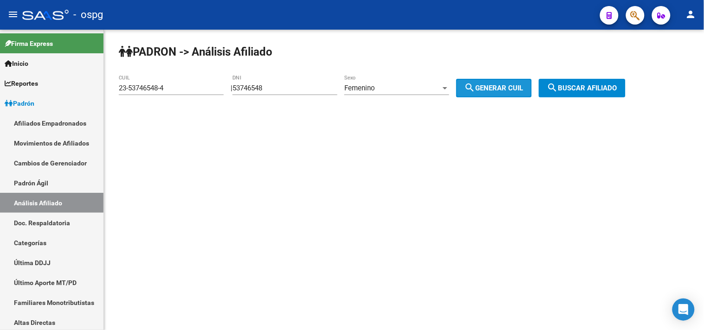
click at [581, 87] on span "search Buscar afiliado" at bounding box center [582, 88] width 70 height 8
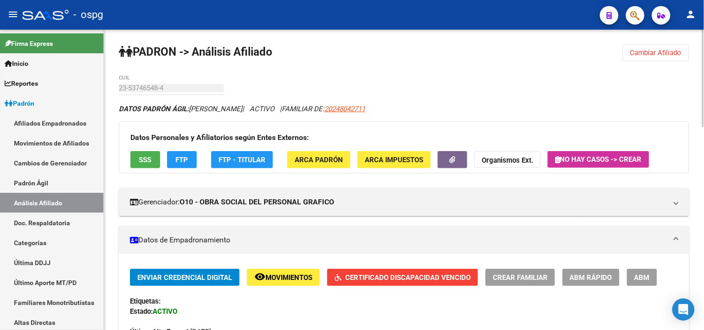
click at [369, 277] on span "Certificado Discapacidad Vencido" at bounding box center [407, 278] width 125 height 8
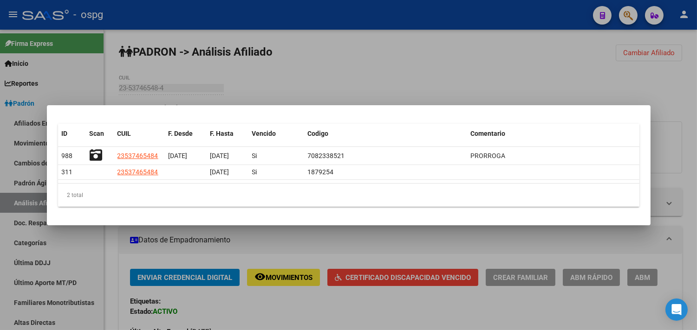
click at [341, 71] on div at bounding box center [348, 165] width 697 height 330
